Goal: Task Accomplishment & Management: Manage account settings

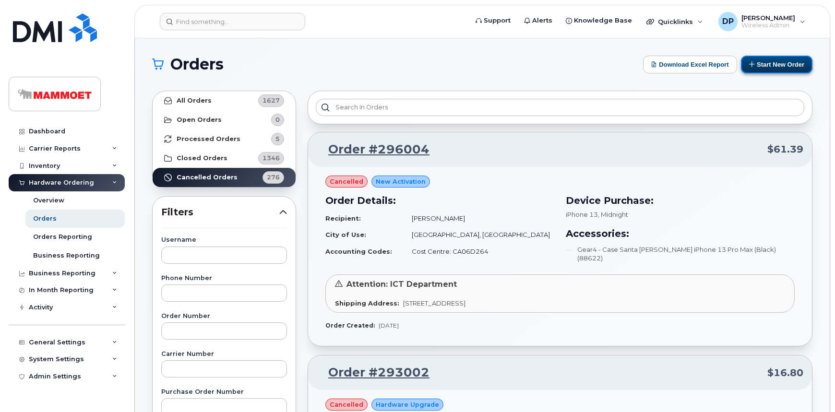
click at [783, 67] on button "Start New Order" at bounding box center [776, 65] width 71 height 18
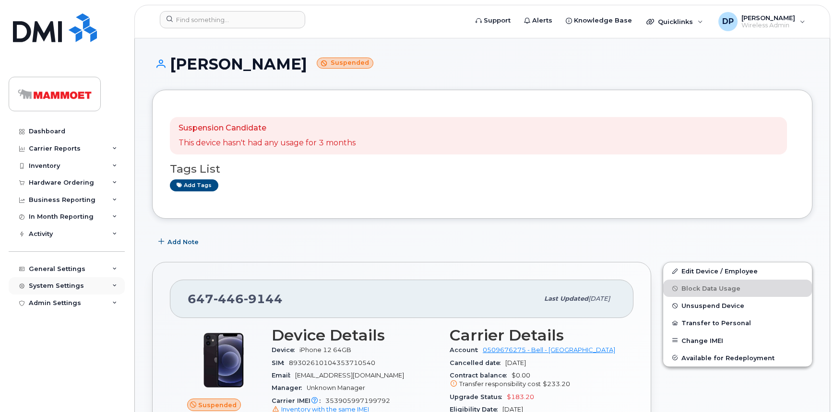
click at [71, 283] on div "System Settings" at bounding box center [56, 286] width 55 height 8
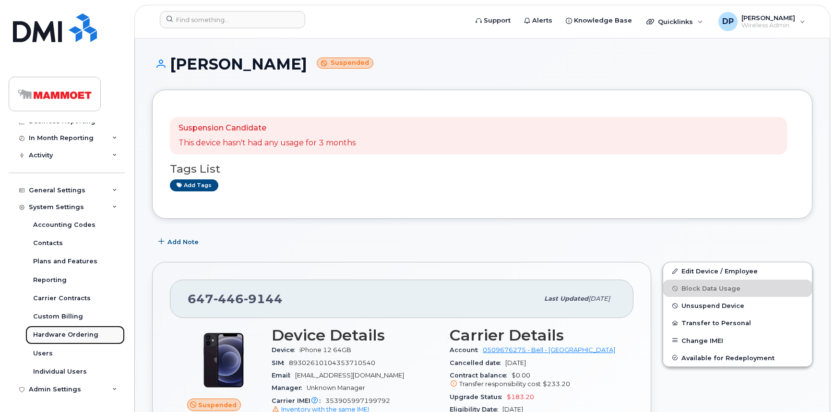
click at [61, 331] on div "Hardware Ordering" at bounding box center [65, 335] width 65 height 9
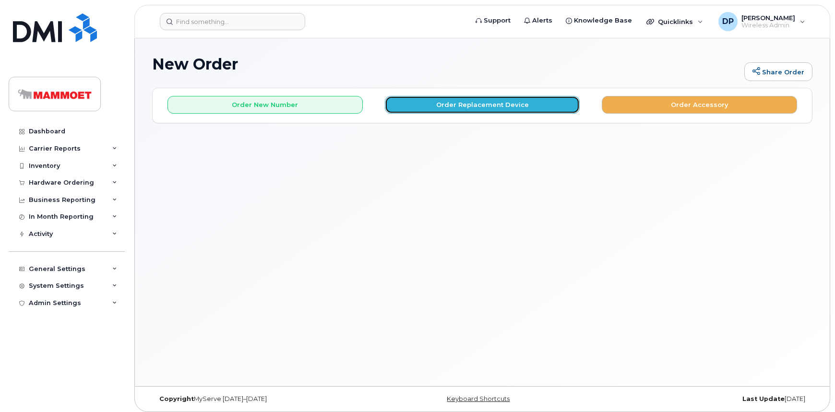
click at [480, 104] on button "Order Replacement Device" at bounding box center [482, 105] width 195 height 18
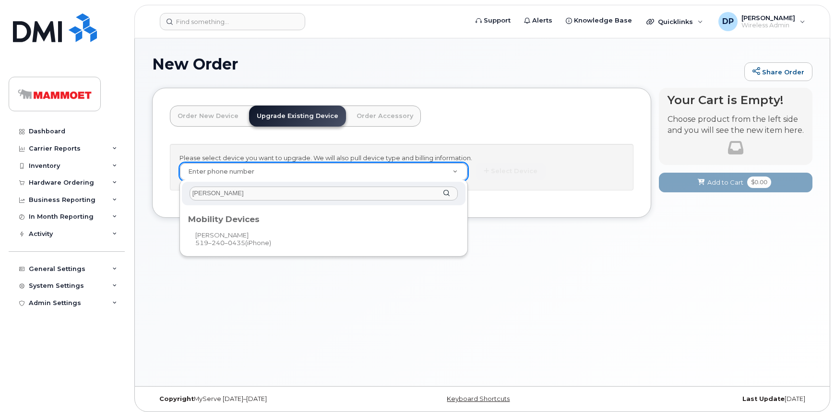
type input "jeremy asher"
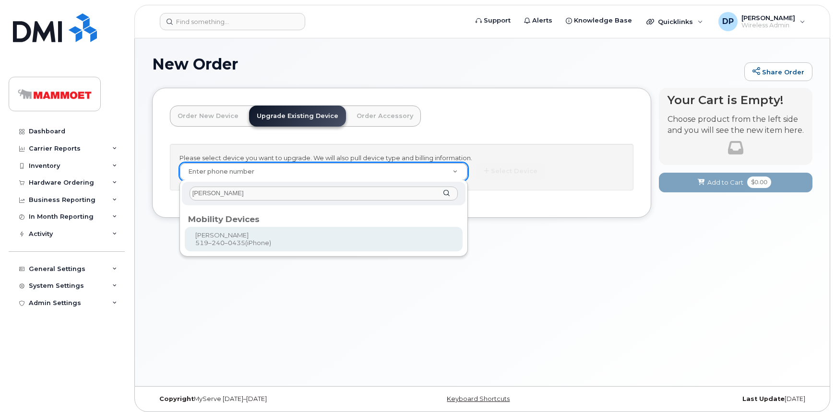
type input "235970"
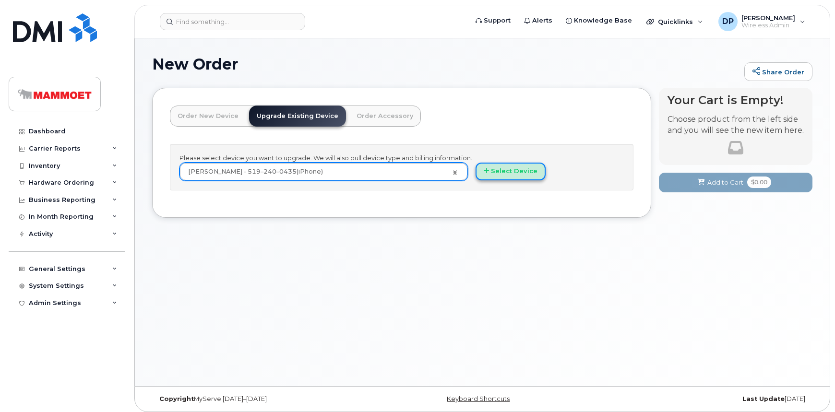
click at [529, 170] on button "Select Device" at bounding box center [510, 172] width 70 height 18
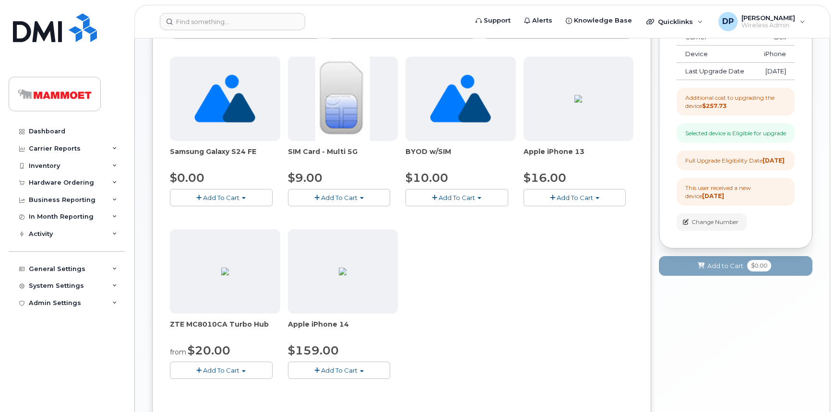
scroll to position [87, 0]
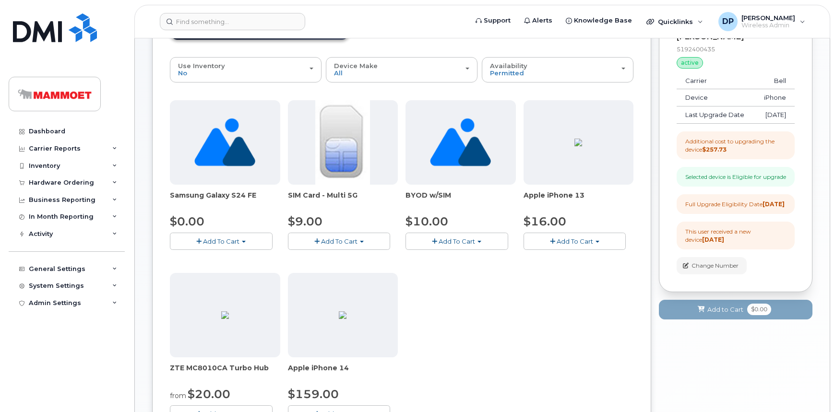
click at [102, 379] on div "Dashboard Carrier Reports Monthly Billing Data Daily Data Pooling Data Behavior…" at bounding box center [68, 260] width 118 height 275
click at [83, 373] on div "Dashboard Carrier Reports Monthly Billing Data Daily Data Pooling Data Behavior…" at bounding box center [68, 260] width 118 height 275
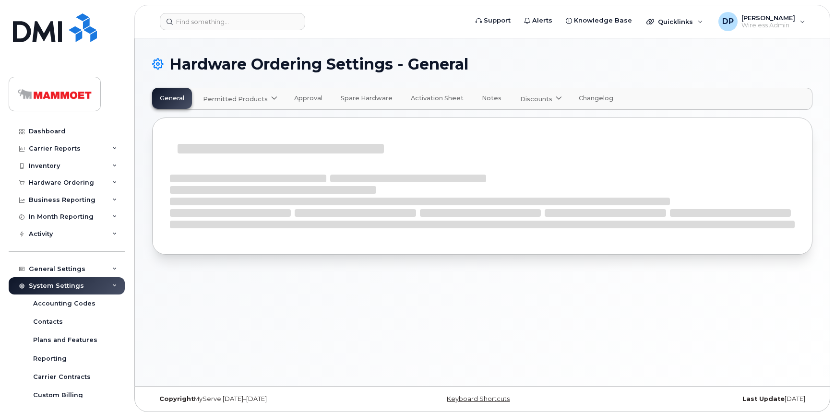
select select "admins"
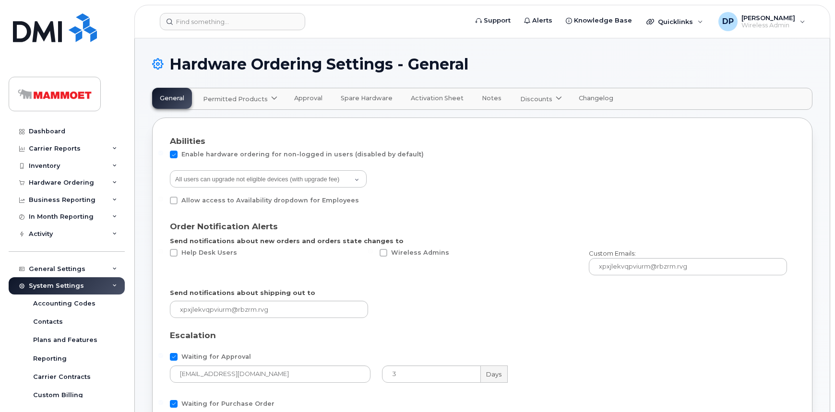
click at [246, 97] on span "Permitted Products" at bounding box center [235, 98] width 65 height 9
click at [241, 123] on div "Bell available" at bounding box center [241, 123] width 72 height 12
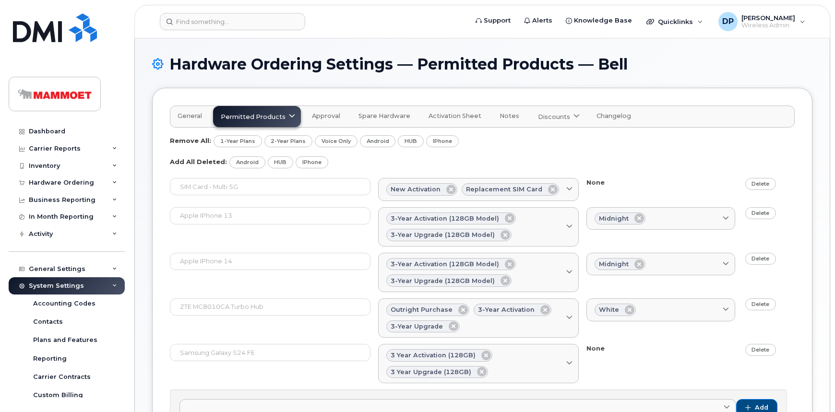
scroll to position [135, 0]
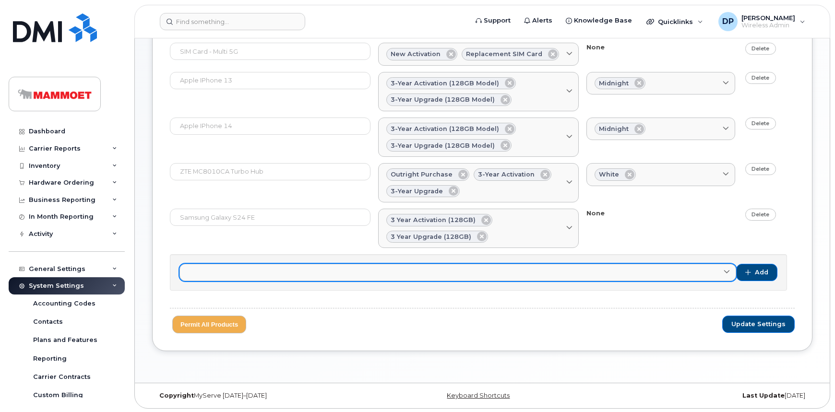
click at [237, 273] on link at bounding box center [457, 272] width 556 height 17
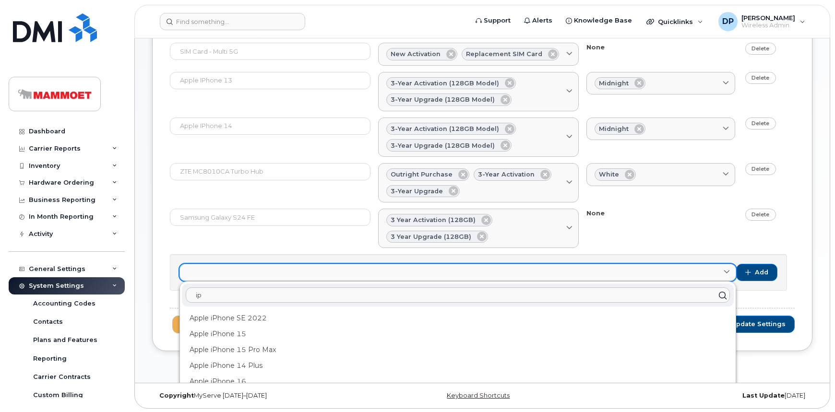
type input "i"
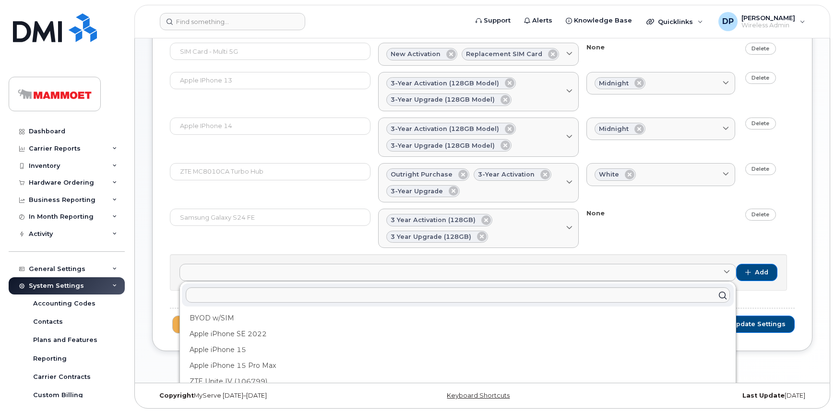
click at [158, 283] on div "General Permitted Products Bell available Approval Spare Hardware Activation Sh…" at bounding box center [482, 152] width 660 height 399
